Goal: Book appointment/travel/reservation

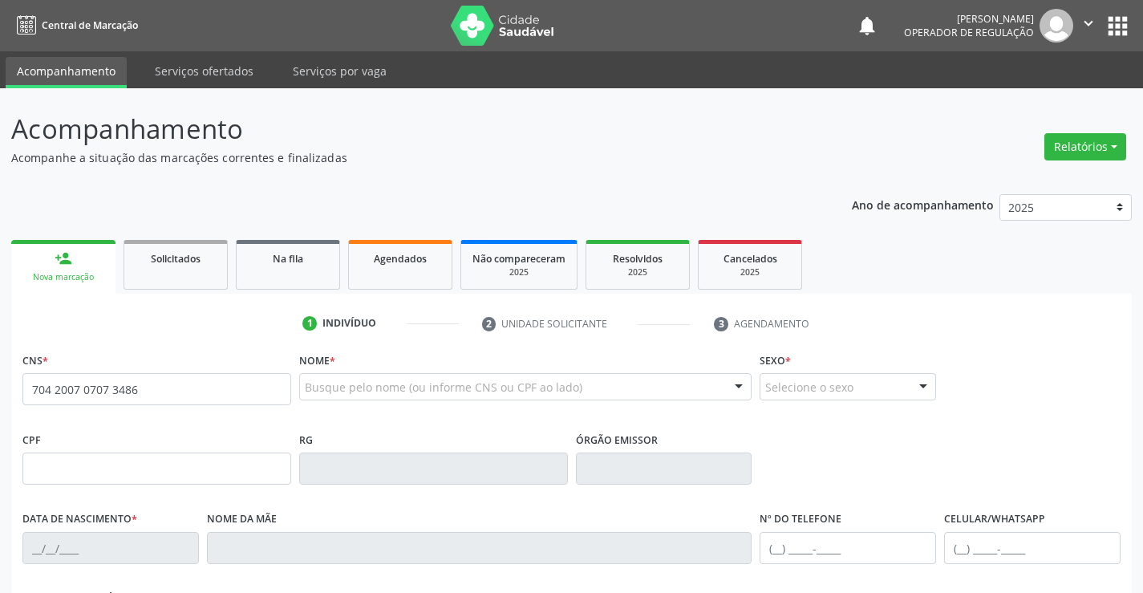
type input "704 2007 0707 3486"
type input "1379963494"
type input "[DATE]"
type input "034.573.125-59"
type input "S/N"
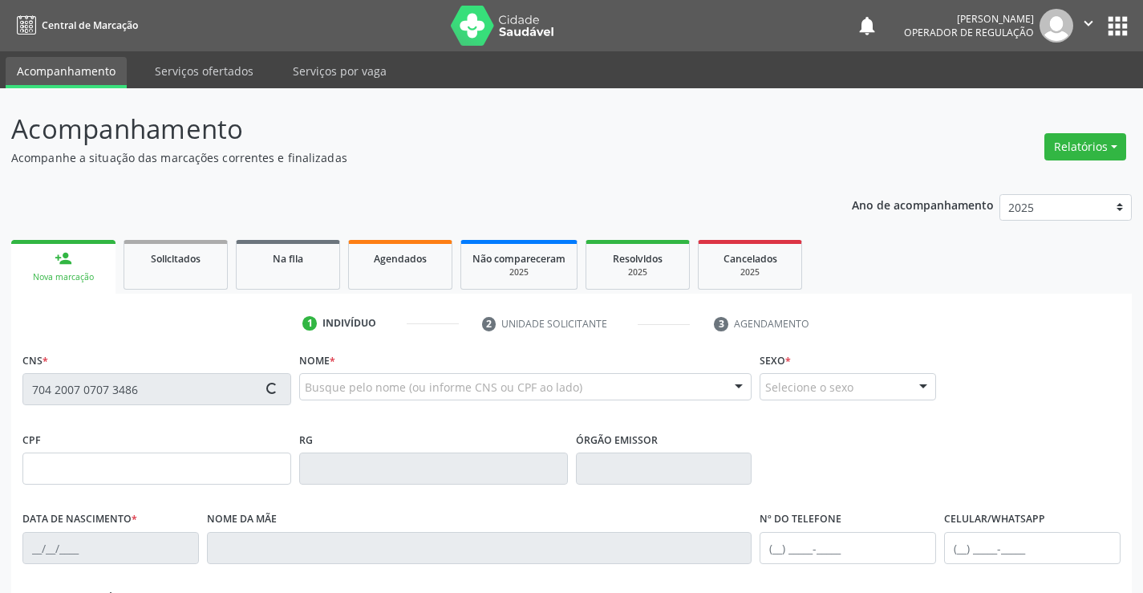
type input "034.573.125-59"
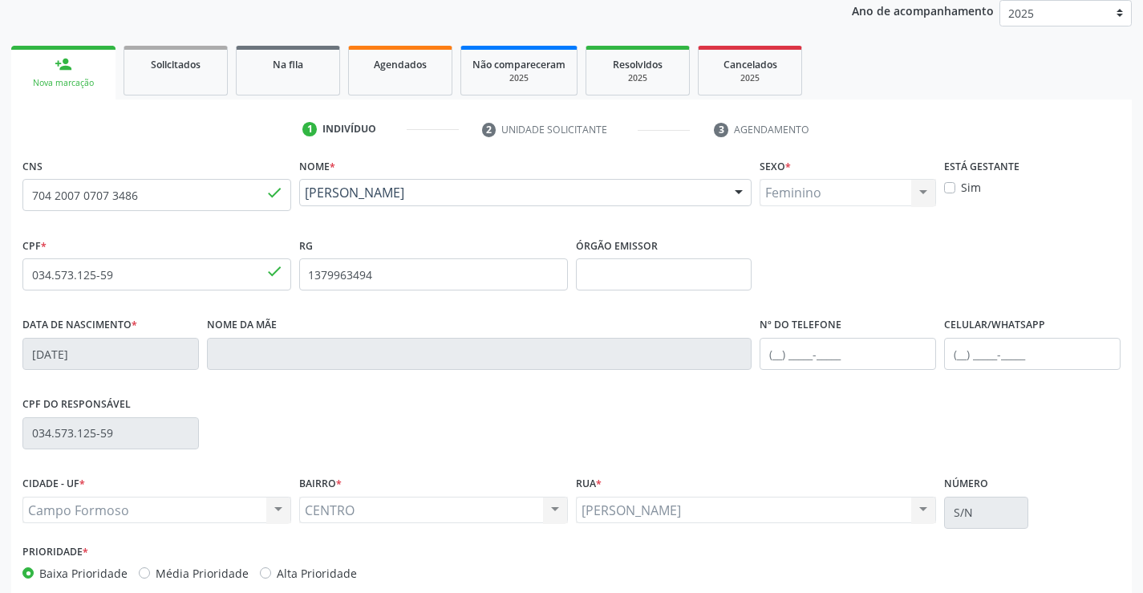
scroll to position [277, 0]
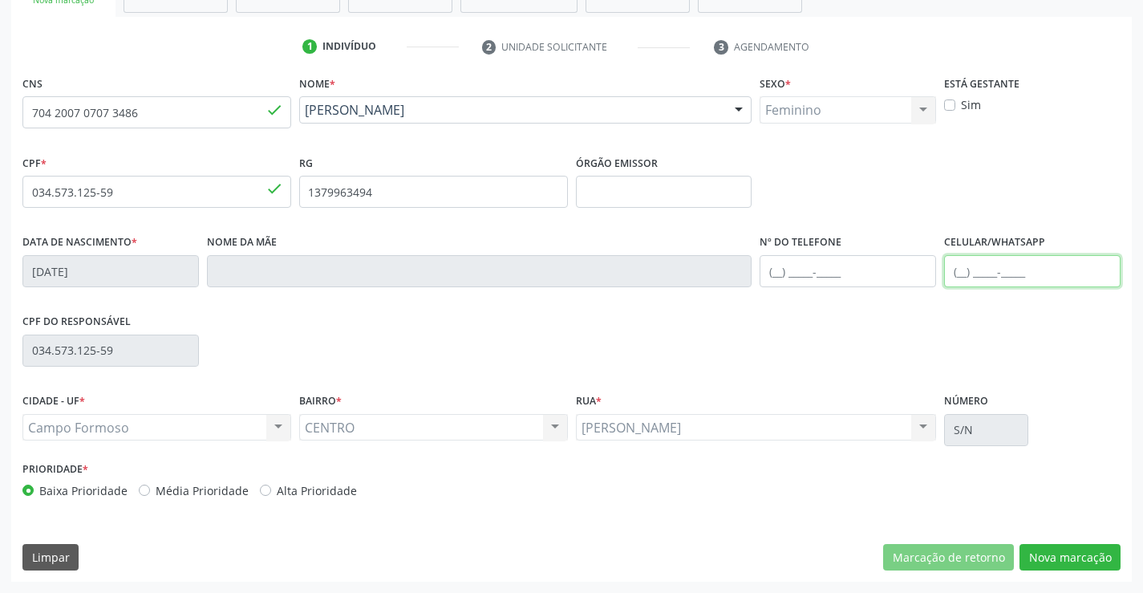
click at [959, 272] on input "text" at bounding box center [1032, 271] width 176 height 32
type input "[PHONE_NUMBER]"
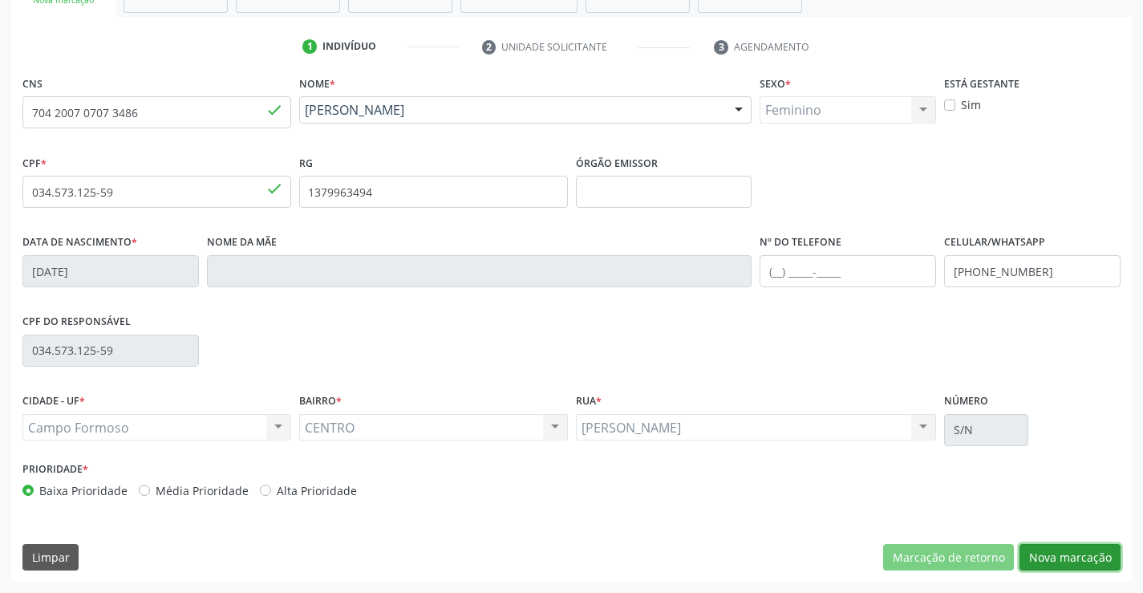
click at [1076, 559] on button "Nova marcação" at bounding box center [1069, 557] width 101 height 27
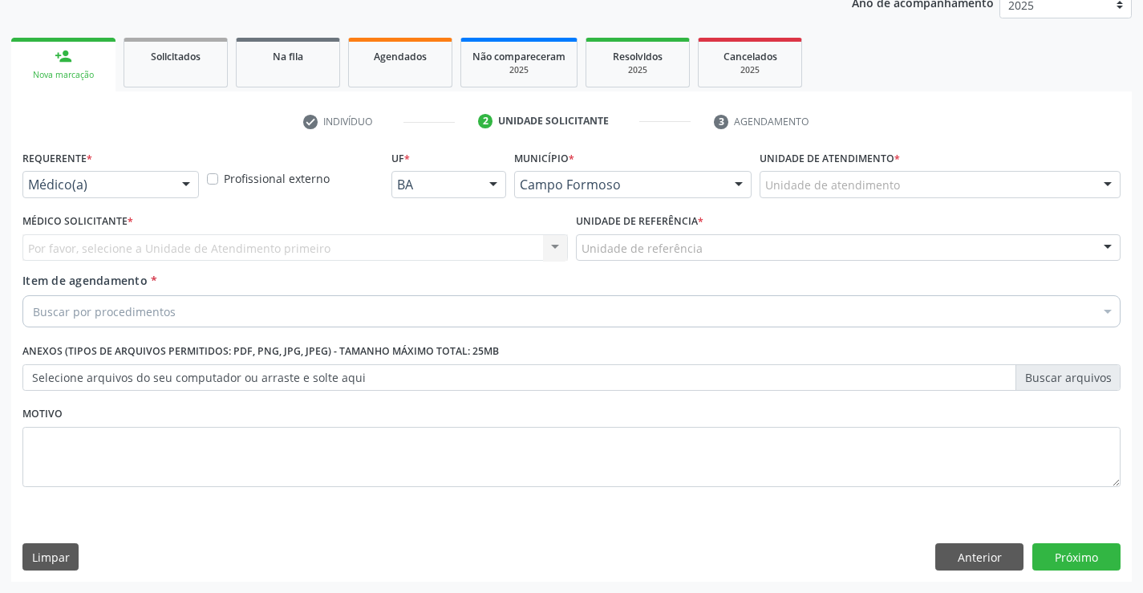
scroll to position [202, 0]
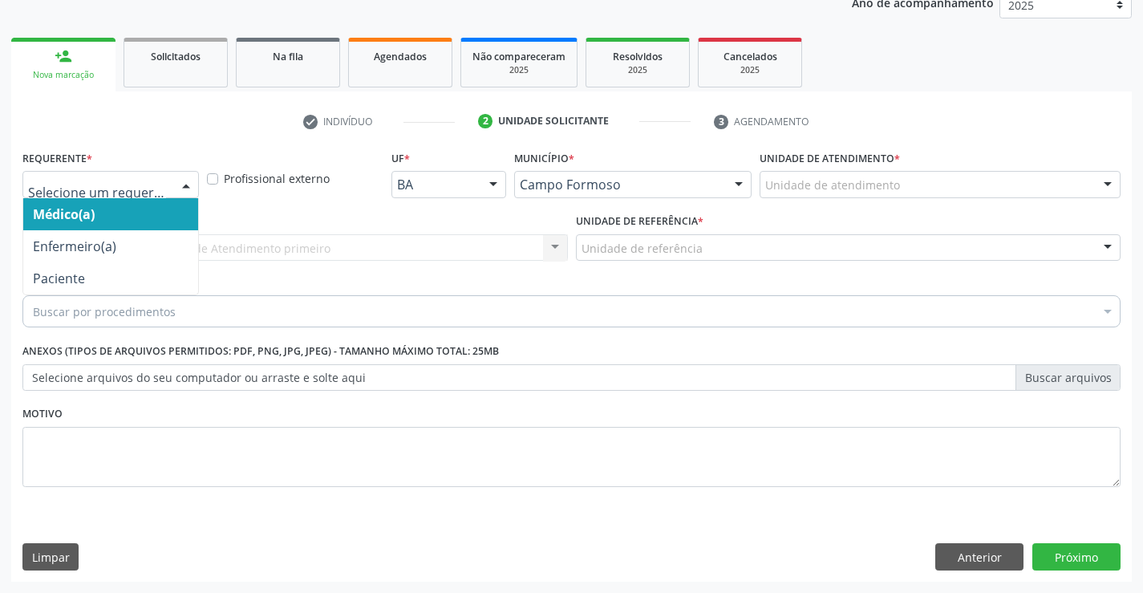
click at [185, 180] on div at bounding box center [186, 185] width 24 height 27
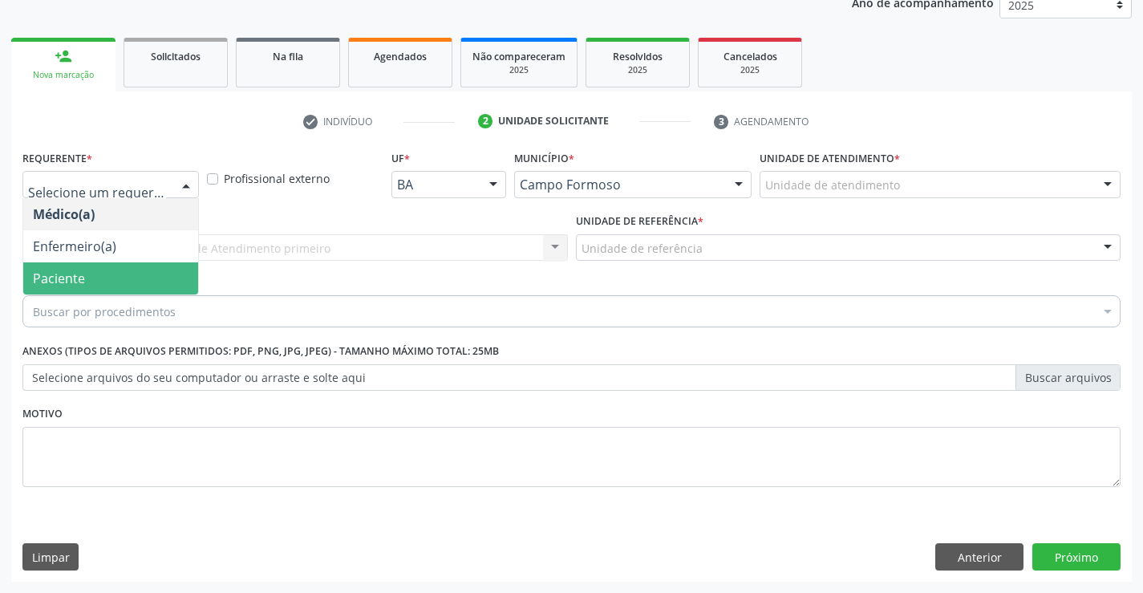
click at [75, 280] on span "Paciente" at bounding box center [59, 278] width 52 height 18
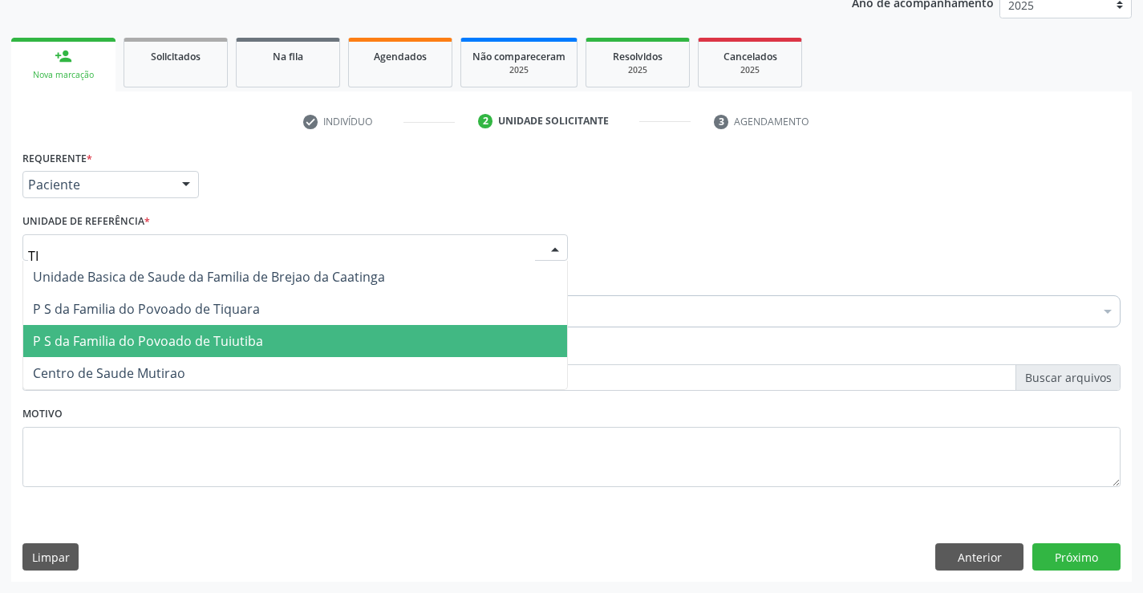
type input "TIQ"
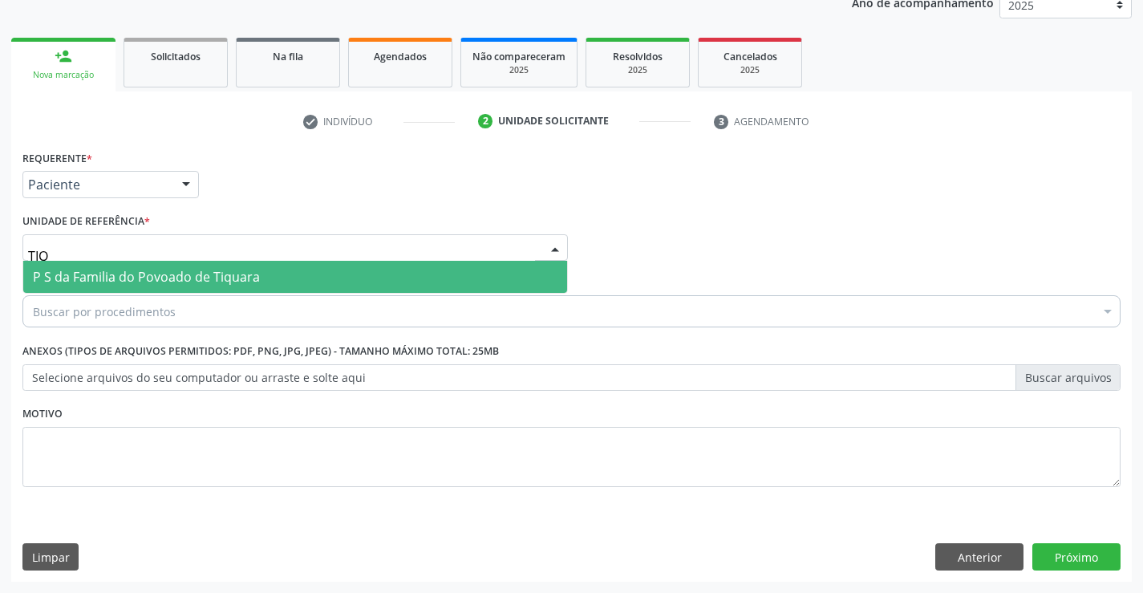
click at [163, 275] on span "P S da Familia do Povoado de Tiquara" at bounding box center [146, 277] width 227 height 18
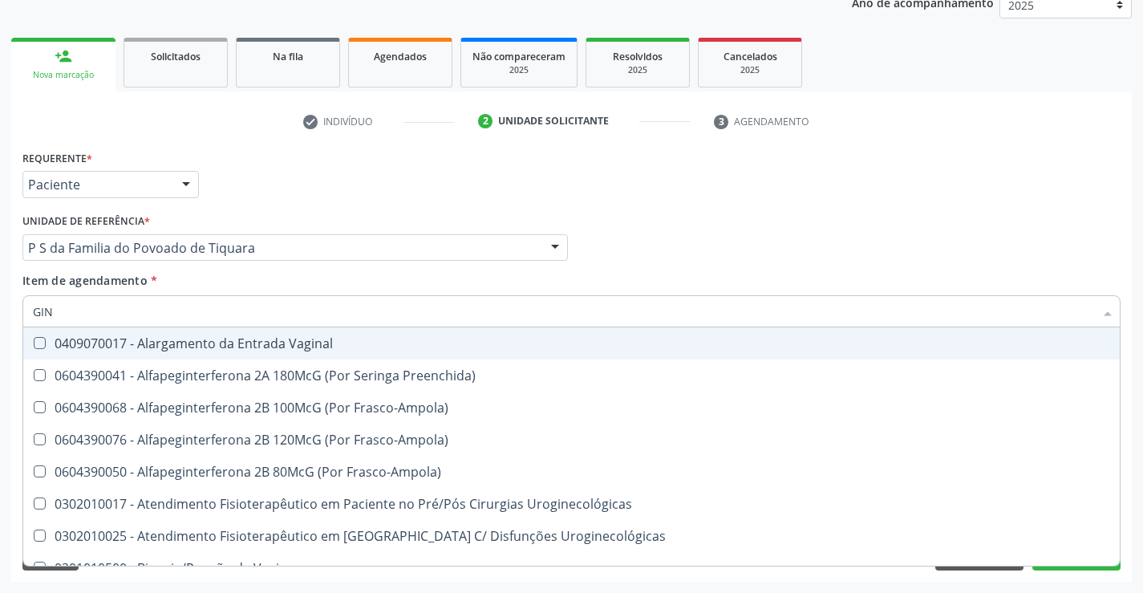
type input "GINE"
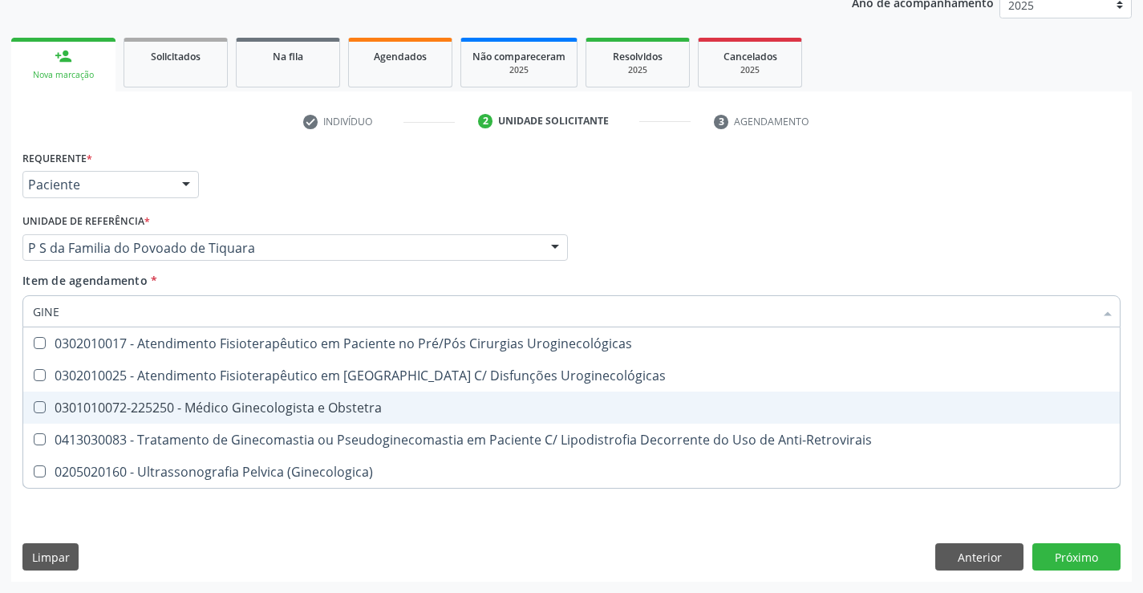
click at [172, 411] on div "0301010072-225250 - Médico Ginecologista e Obstetra" at bounding box center [571, 407] width 1077 height 13
checkbox Obstetra "true"
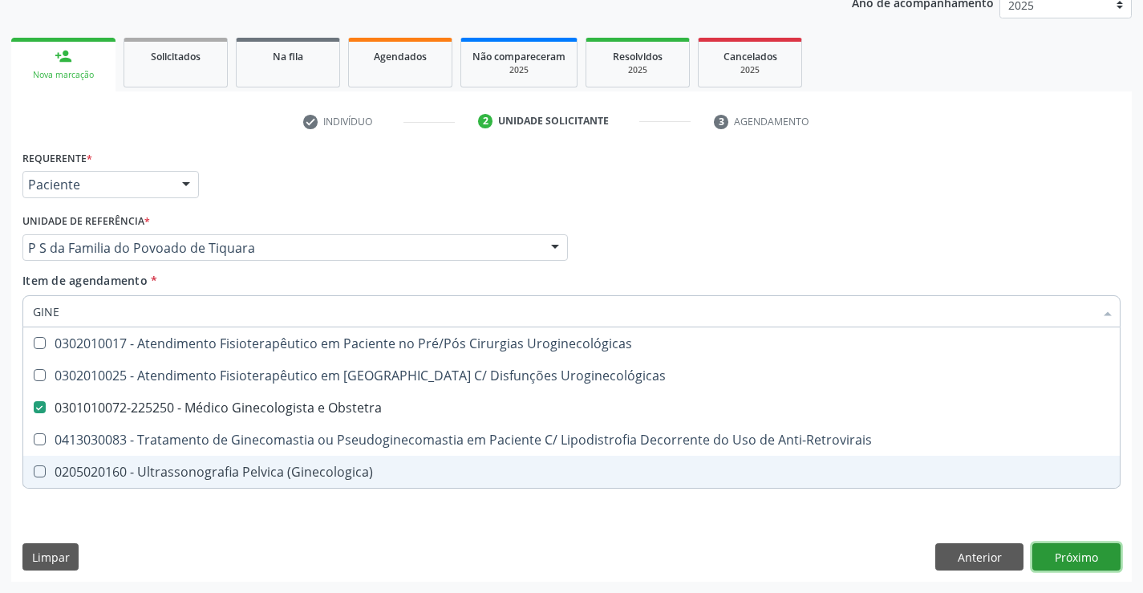
click at [1063, 560] on div "Requerente * Paciente Médico(a) Enfermeiro(a) Paciente Nenhum resultado encontr…" at bounding box center [571, 363] width 1120 height 435
checkbox Uroginecológicas "true"
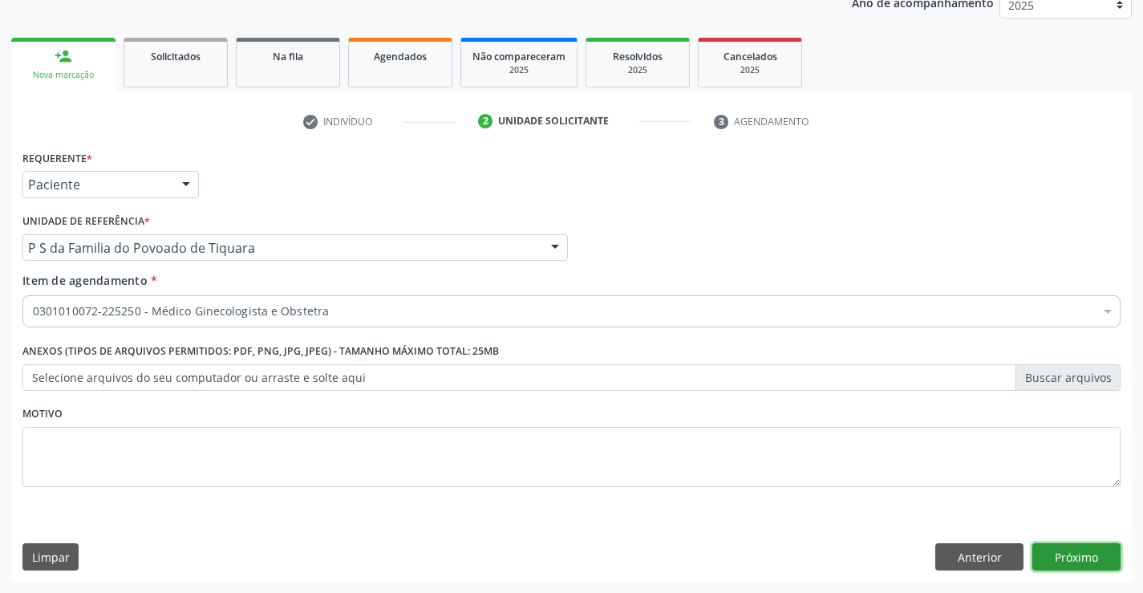
click at [1071, 556] on button "Próximo" at bounding box center [1076, 556] width 88 height 27
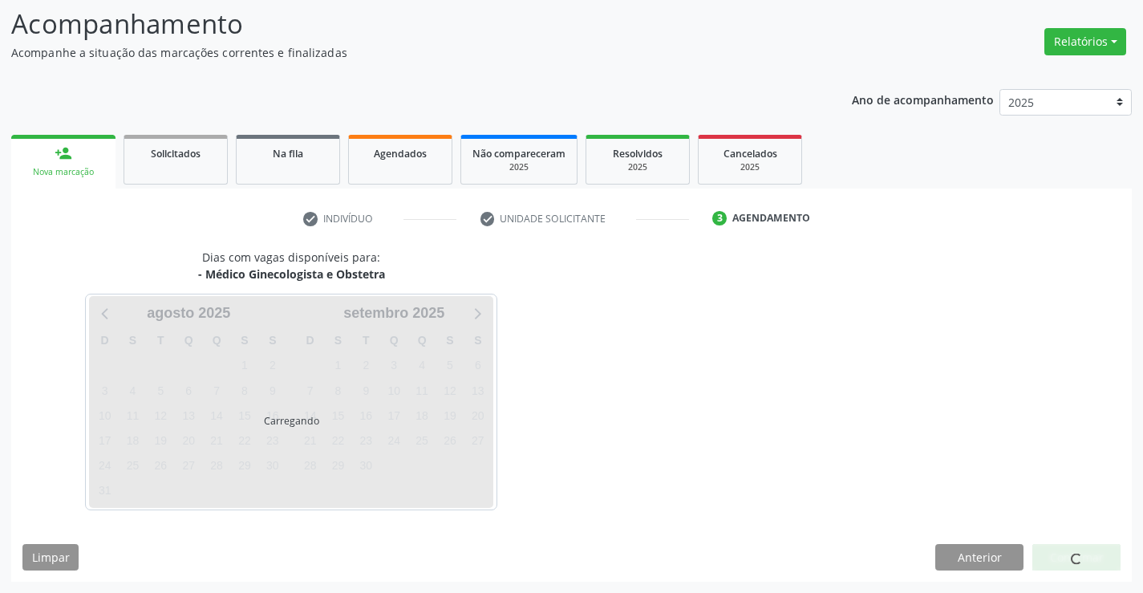
scroll to position [105, 0]
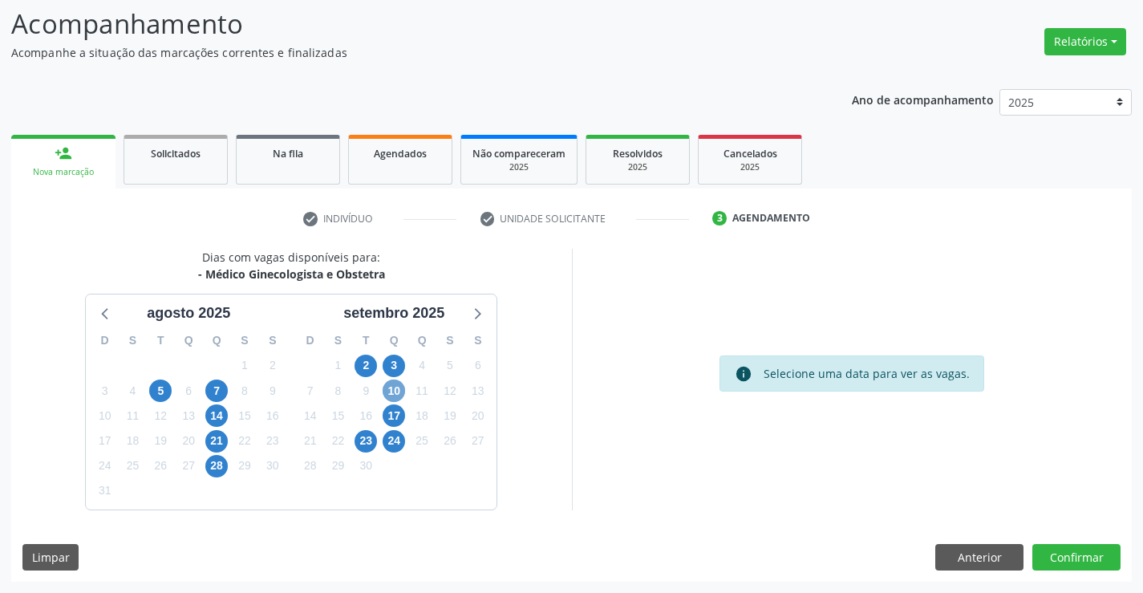
click at [393, 391] on span "10" at bounding box center [393, 390] width 22 height 22
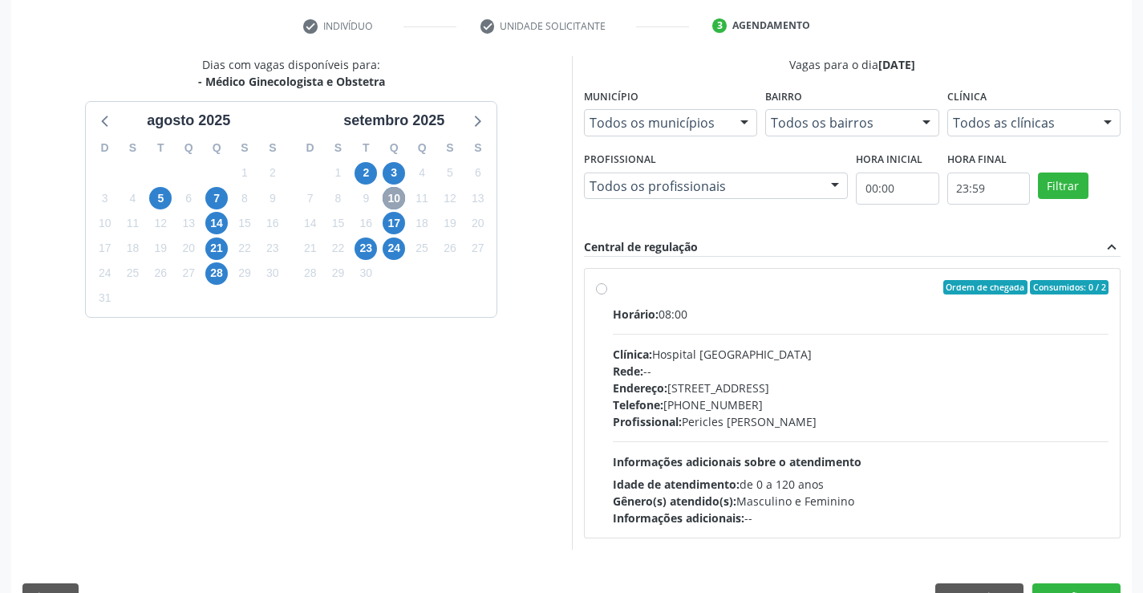
scroll to position [337, 0]
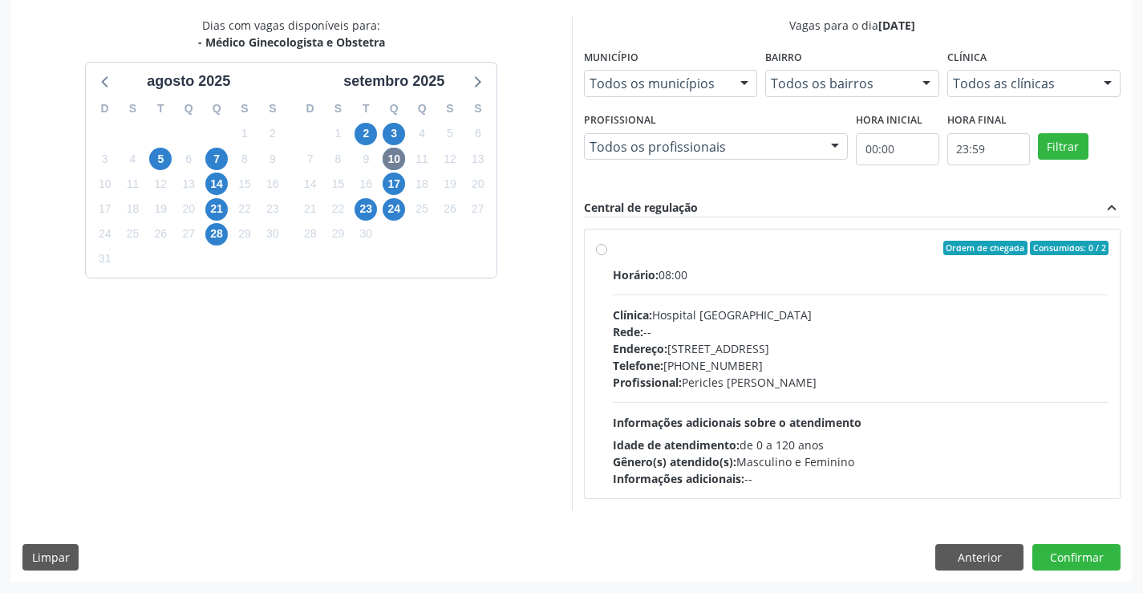
click at [613, 251] on label "Ordem de chegada Consumidos: 0 / 2 Horário: 08:00 Clínica: Hospital [GEOGRAPHIC…" at bounding box center [861, 364] width 496 height 246
click at [598, 251] on input "Ordem de chegada Consumidos: 0 / 2 Horário: 08:00 Clínica: Hospital [GEOGRAPHIC…" at bounding box center [601, 248] width 11 height 14
radio input "true"
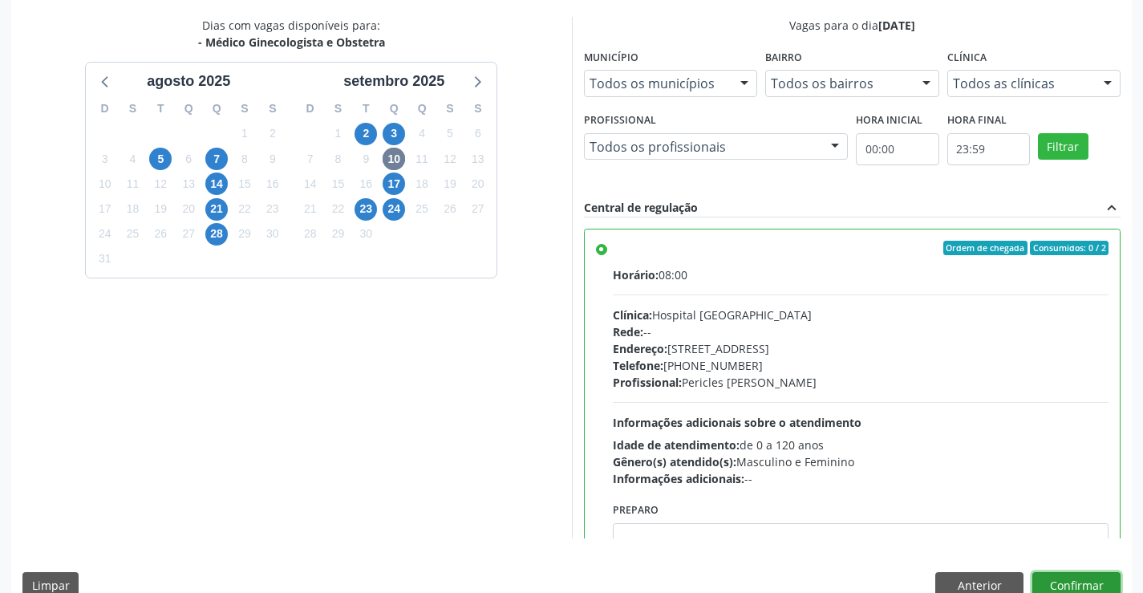
click at [1087, 583] on button "Confirmar" at bounding box center [1076, 585] width 88 height 27
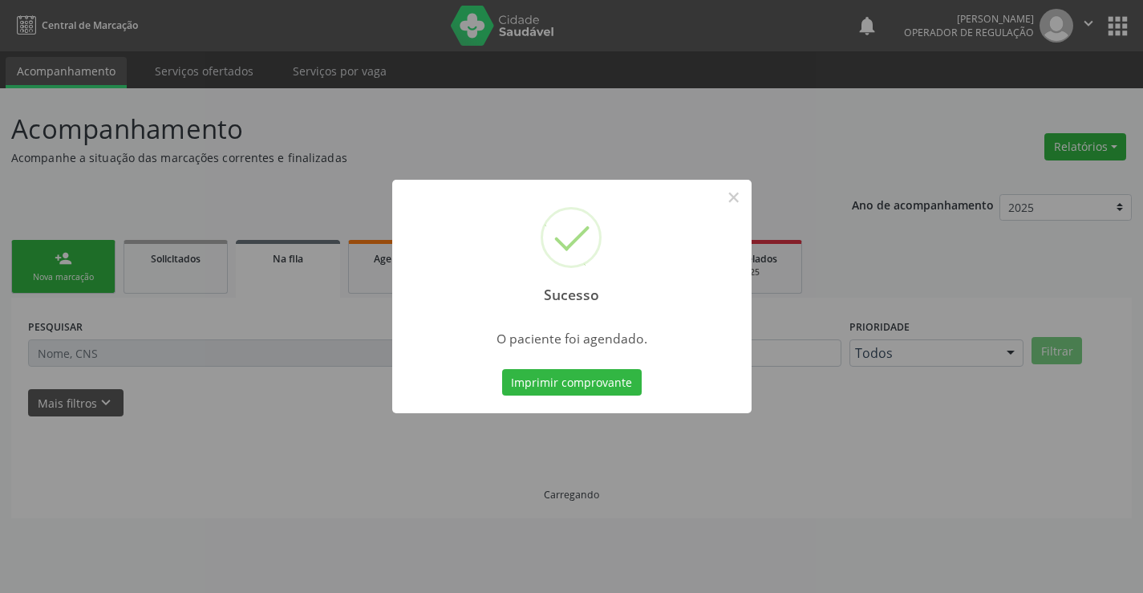
scroll to position [0, 0]
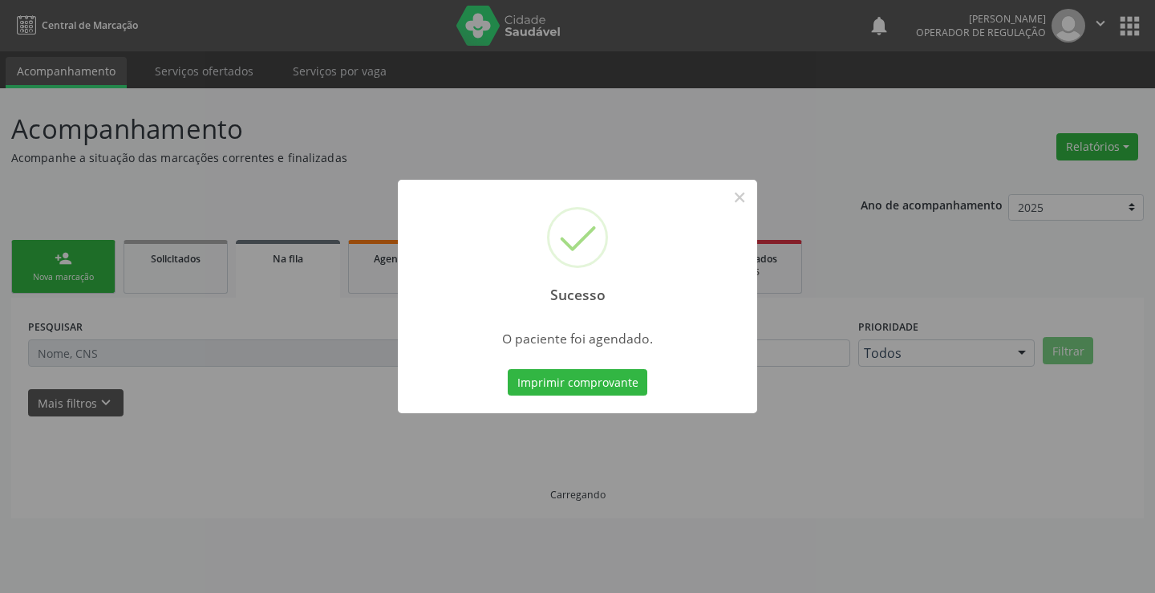
click at [1149, 556] on div "Sucesso × O paciente foi agendado. Imprimir comprovante Cancel" at bounding box center [577, 296] width 1155 height 593
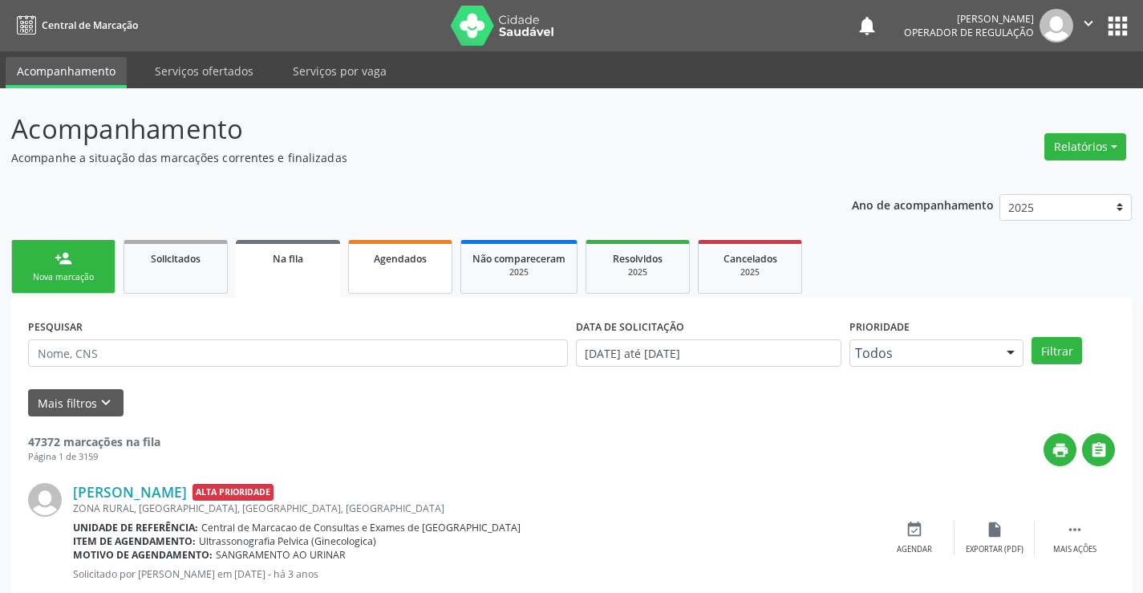
click at [386, 265] on div "Agendados" at bounding box center [400, 257] width 80 height 17
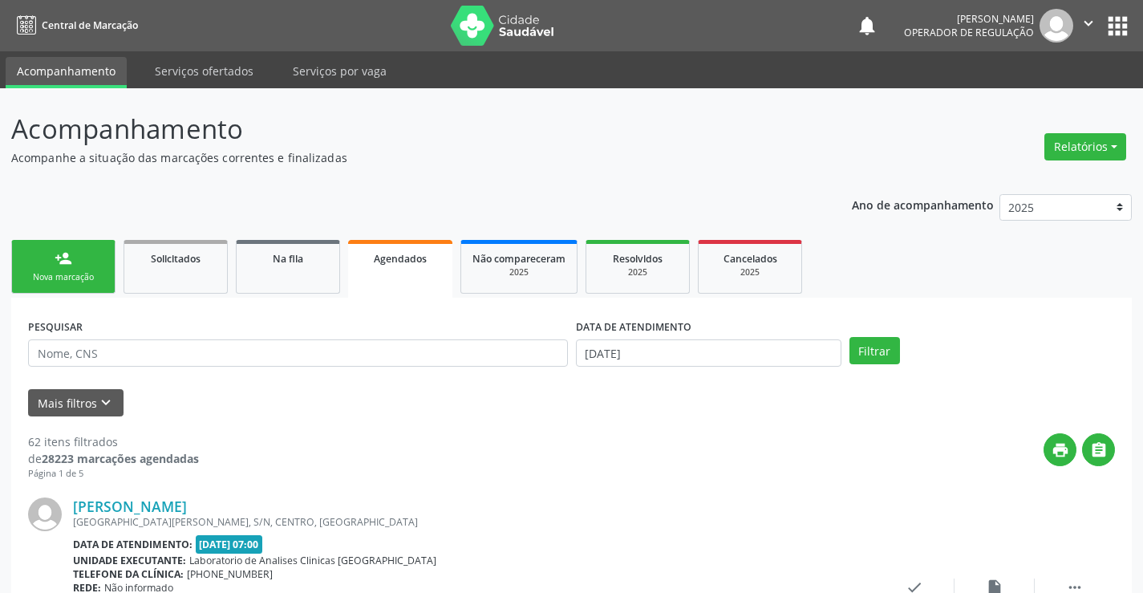
click at [53, 269] on link "person_add Nova marcação" at bounding box center [63, 267] width 104 height 54
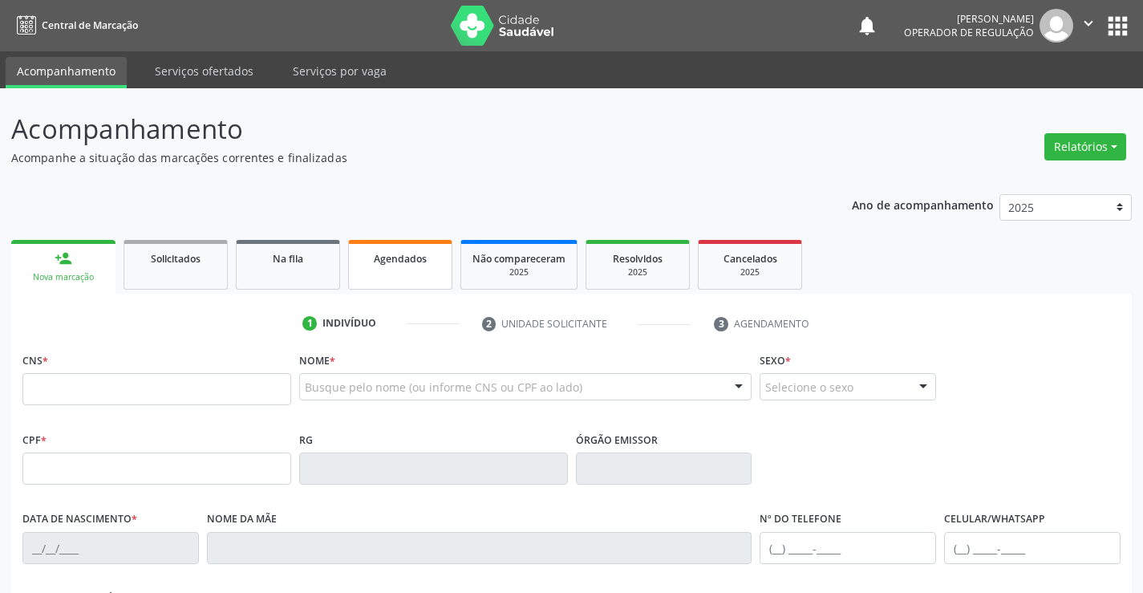
click at [400, 257] on span "Agendados" at bounding box center [400, 259] width 53 height 14
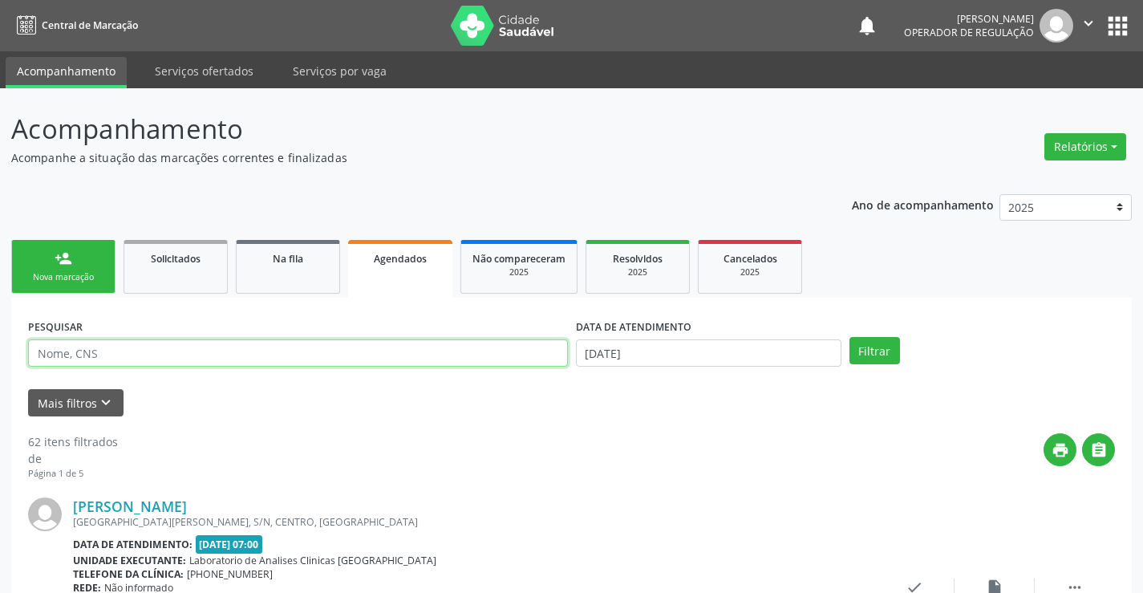
click at [102, 351] on input "text" at bounding box center [298, 352] width 540 height 27
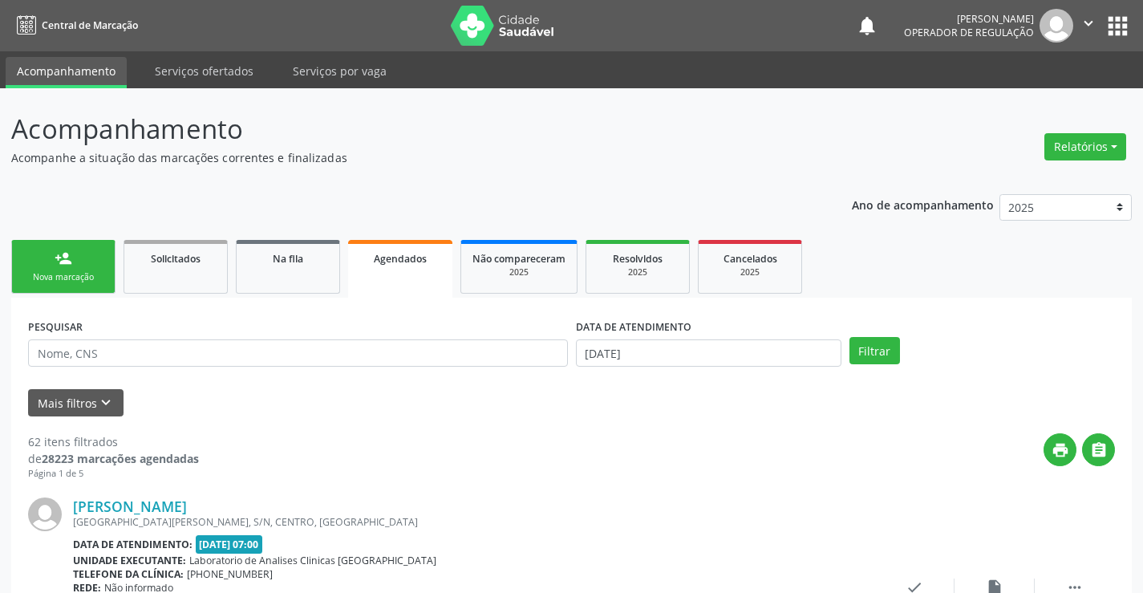
click at [314, 415] on div "Mais filtros keyboard_arrow_down" at bounding box center [571, 403] width 1095 height 28
click at [103, 347] on input "text" at bounding box center [298, 352] width 540 height 27
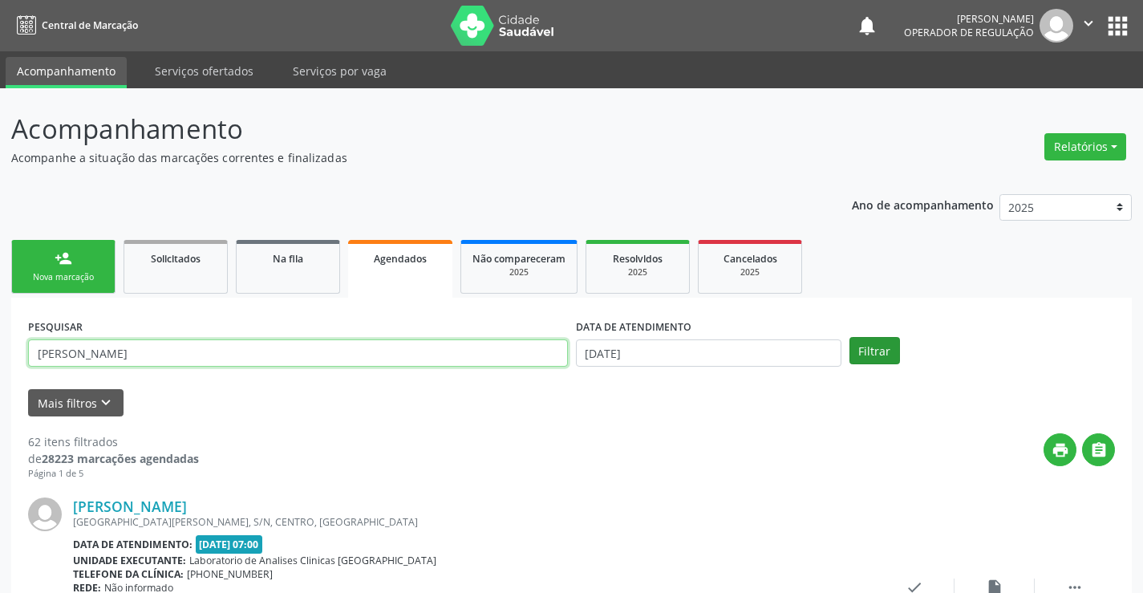
type input "[PERSON_NAME]"
click at [869, 349] on button "Filtrar" at bounding box center [874, 350] width 51 height 27
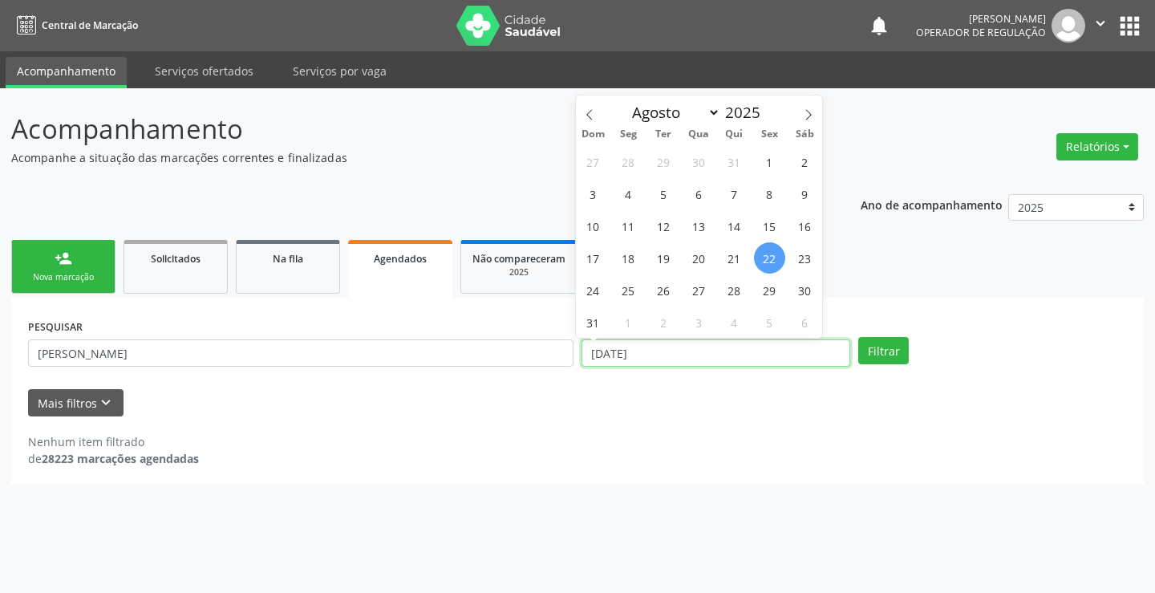
drag, startPoint x: 589, startPoint y: 354, endPoint x: 726, endPoint y: 377, distance: 139.9
click at [726, 377] on div "DATA DE ATENDIMENTO [DATE]" at bounding box center [715, 345] width 277 height 63
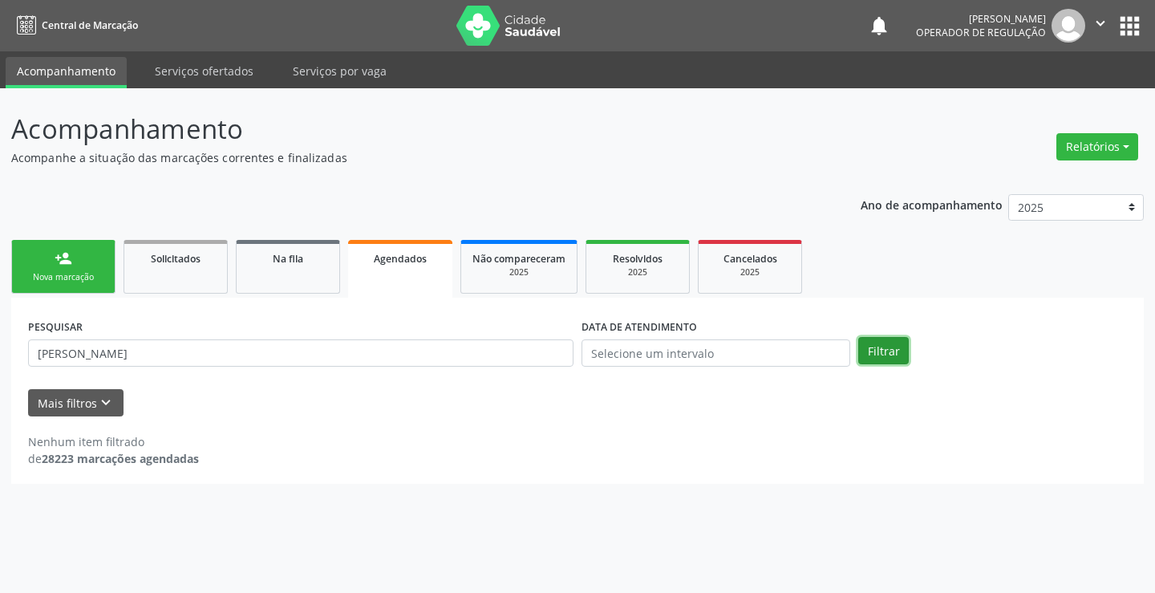
click at [881, 349] on button "Filtrar" at bounding box center [883, 350] width 51 height 27
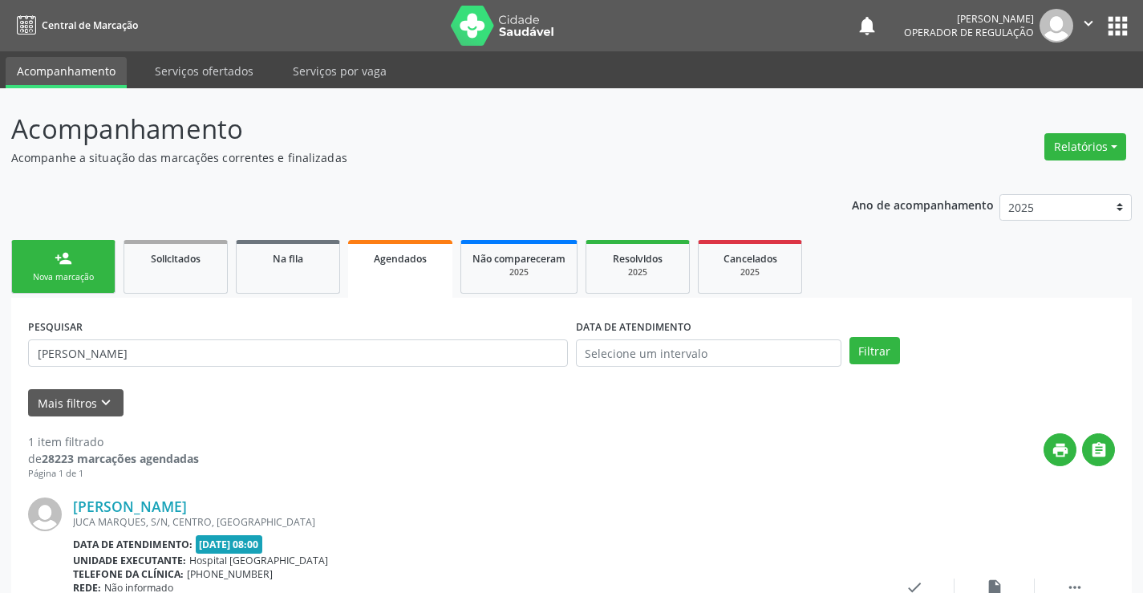
scroll to position [146, 0]
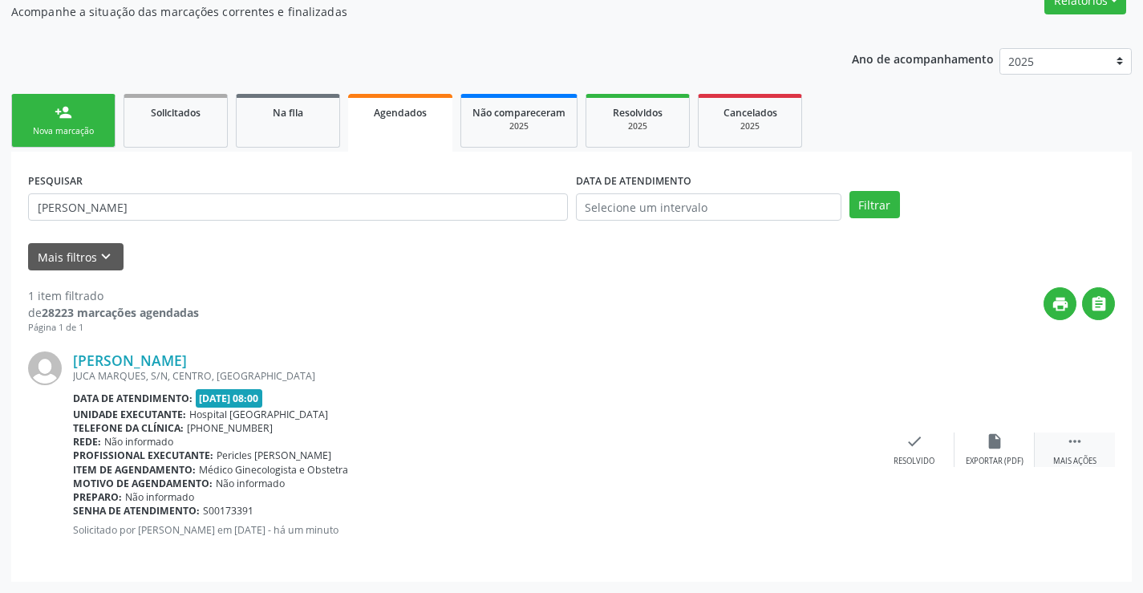
click at [1076, 443] on icon "" at bounding box center [1075, 441] width 18 height 18
click at [751, 447] on icon "print" at bounding box center [754, 441] width 18 height 18
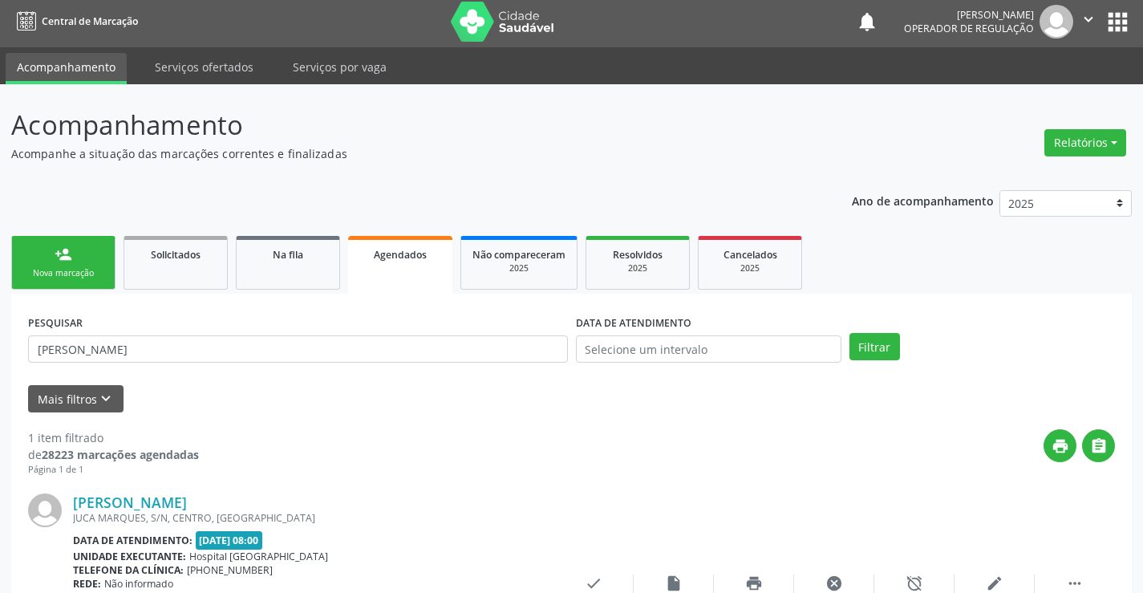
scroll to position [0, 0]
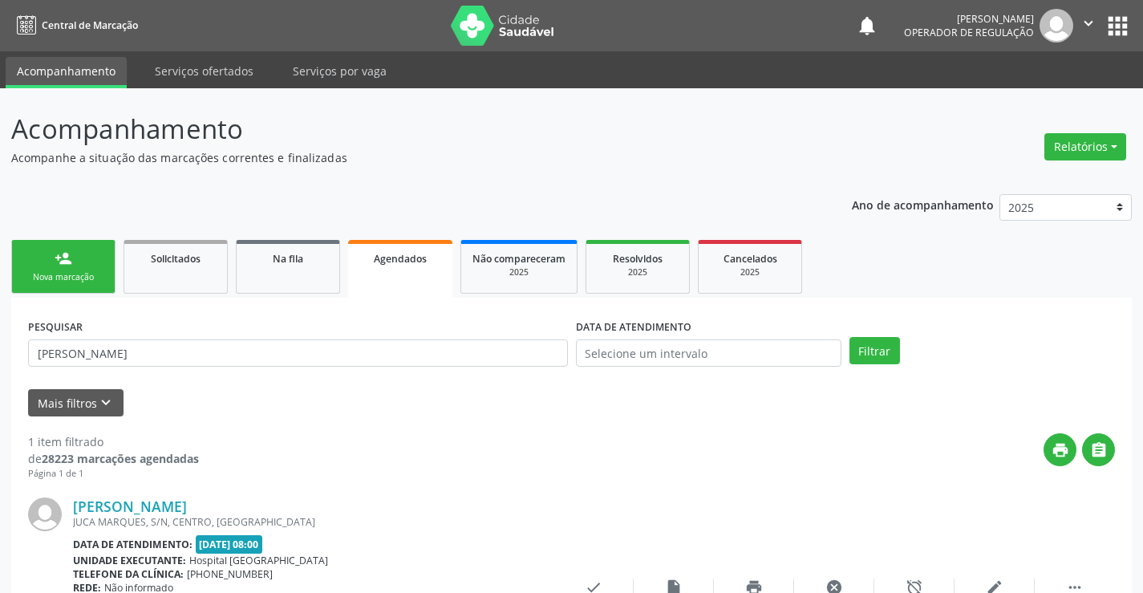
click at [1082, 24] on icon "" at bounding box center [1088, 23] width 18 height 18
click at [1031, 95] on link "Sair" at bounding box center [1047, 98] width 111 height 22
